Goal: Task Accomplishment & Management: Use online tool/utility

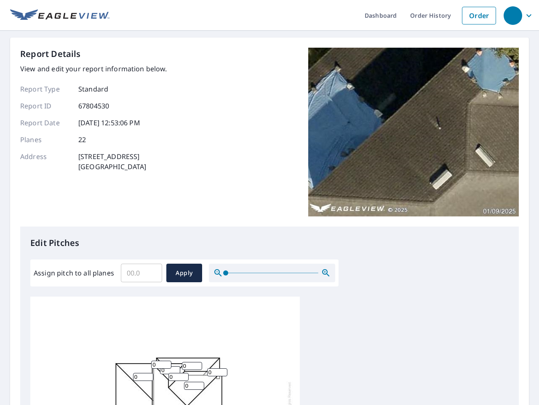
click at [270, 202] on div "Report Details View and edit your report information below. Report Type Standar…" at bounding box center [269, 137] width 499 height 179
click at [513, 15] on div "button" at bounding box center [513, 15] width 19 height 19
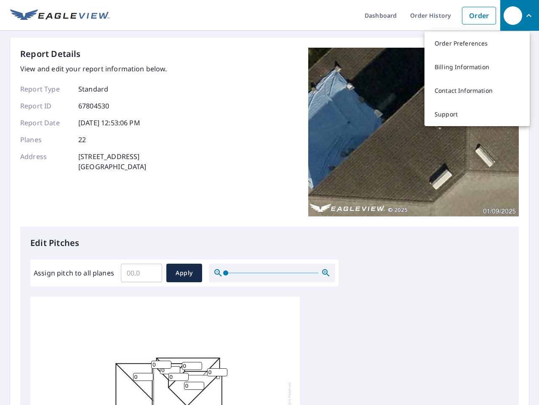
click at [142, 273] on input "Assign pitch to all planes" at bounding box center [141, 273] width 41 height 24
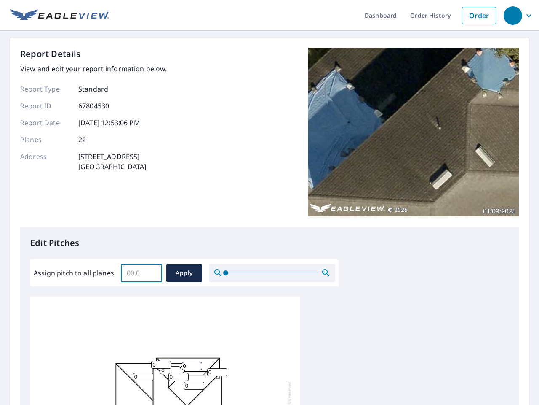
click at [184, 273] on span "Apply" at bounding box center [184, 273] width 22 height 11
click at [326, 273] on icon "button" at bounding box center [326, 273] width 10 height 10
